Goal: Find specific page/section: Find specific page/section

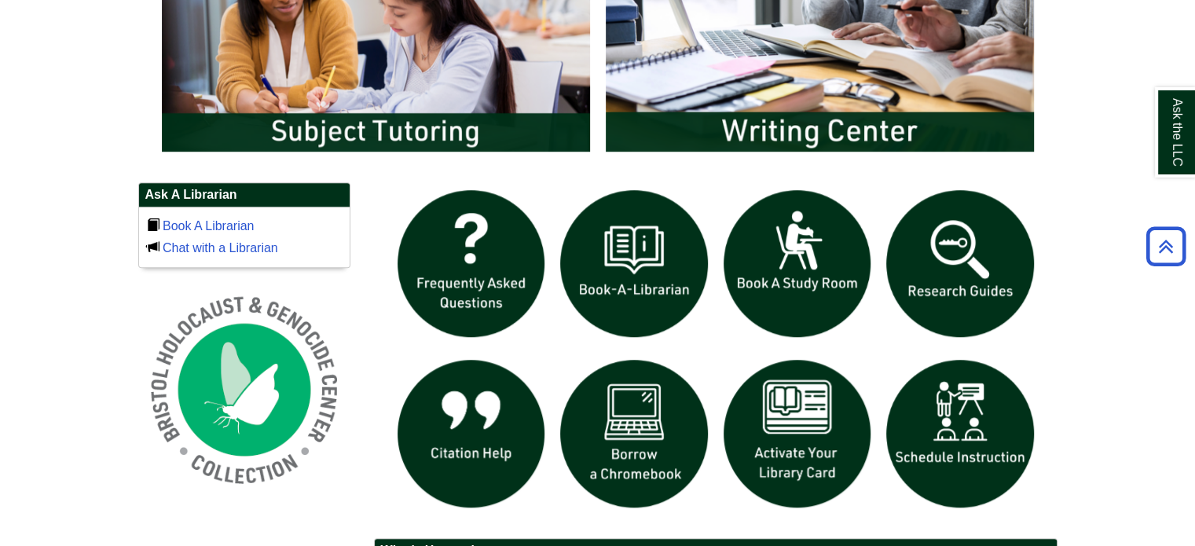
scroll to position [942, 0]
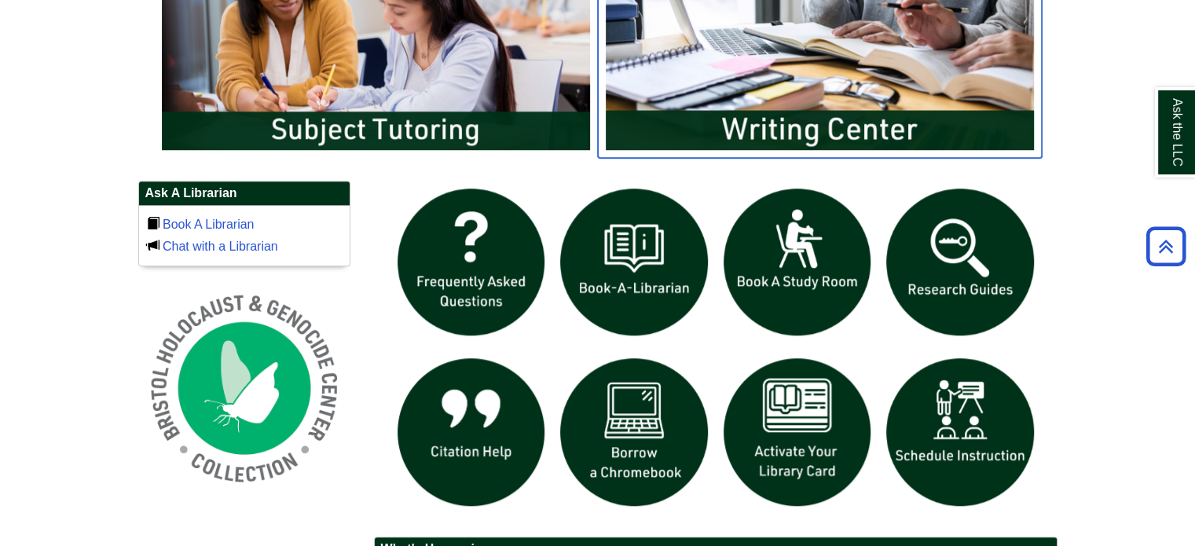
click at [745, 128] on img "slideshow" at bounding box center [820, 38] width 444 height 239
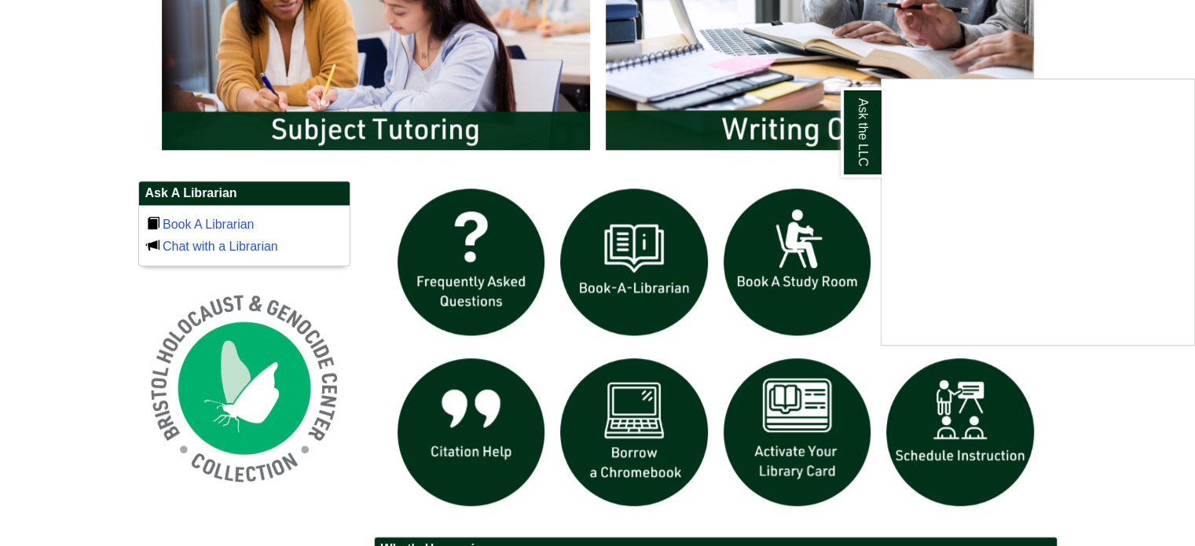
click at [563, 165] on div "Ask the LLC" at bounding box center [597, 273] width 1195 height 546
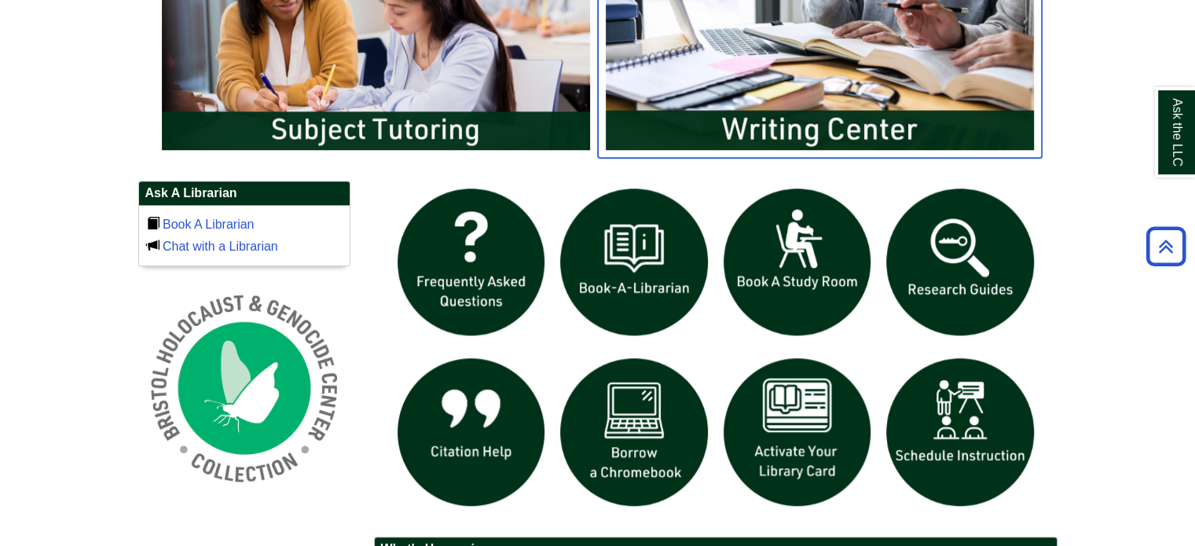
click at [788, 126] on img "slideshow" at bounding box center [820, 38] width 444 height 239
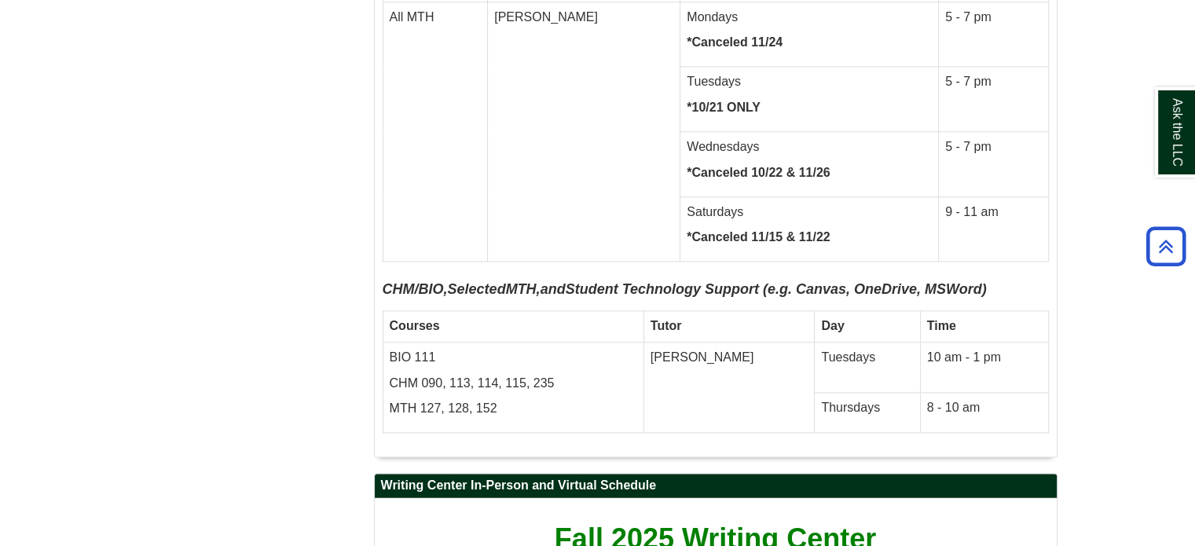
scroll to position [7985, 0]
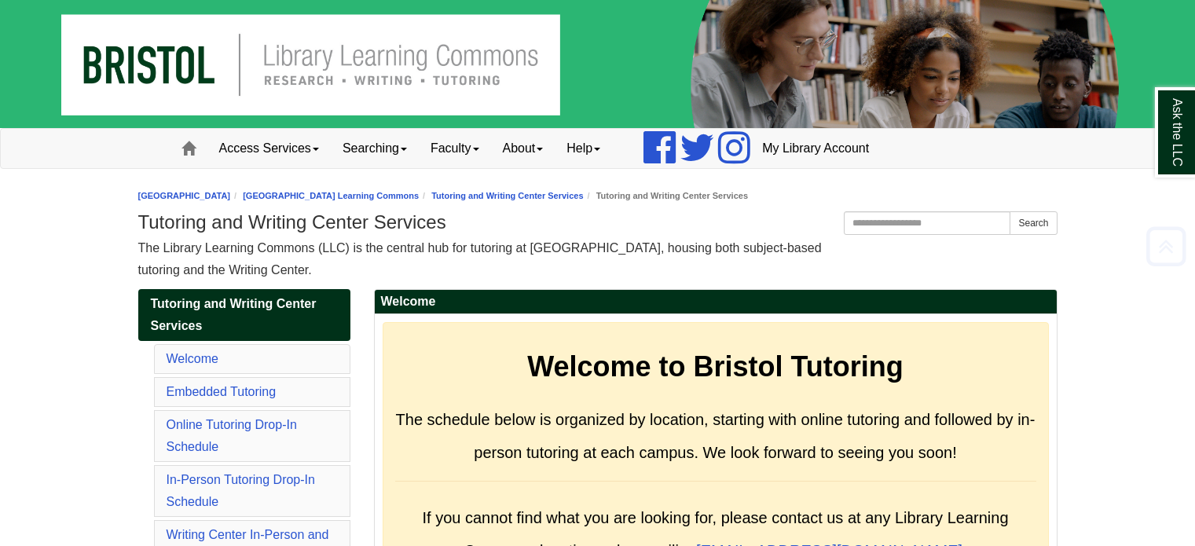
scroll to position [8299, 0]
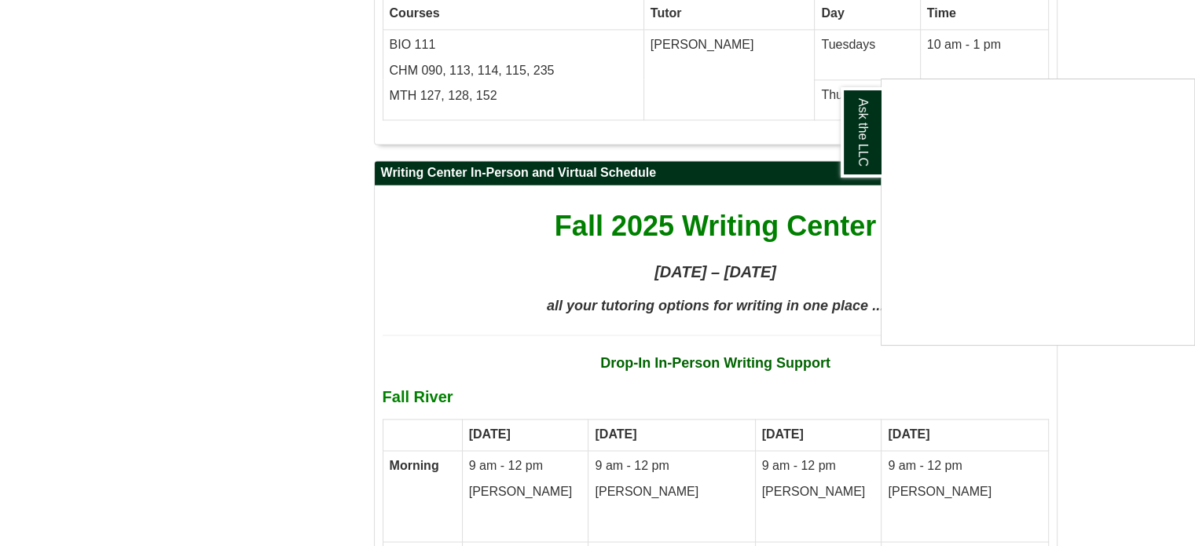
click at [462, 158] on div "Ask the LLC" at bounding box center [597, 273] width 1195 height 546
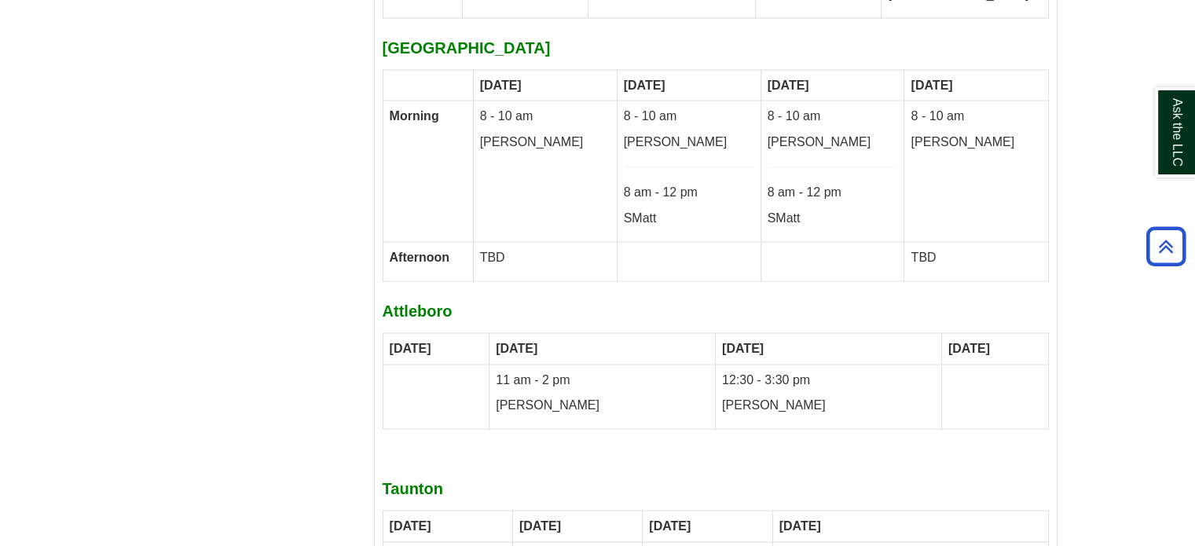
scroll to position [9006, 0]
